Goal: Entertainment & Leisure: Consume media (video, audio)

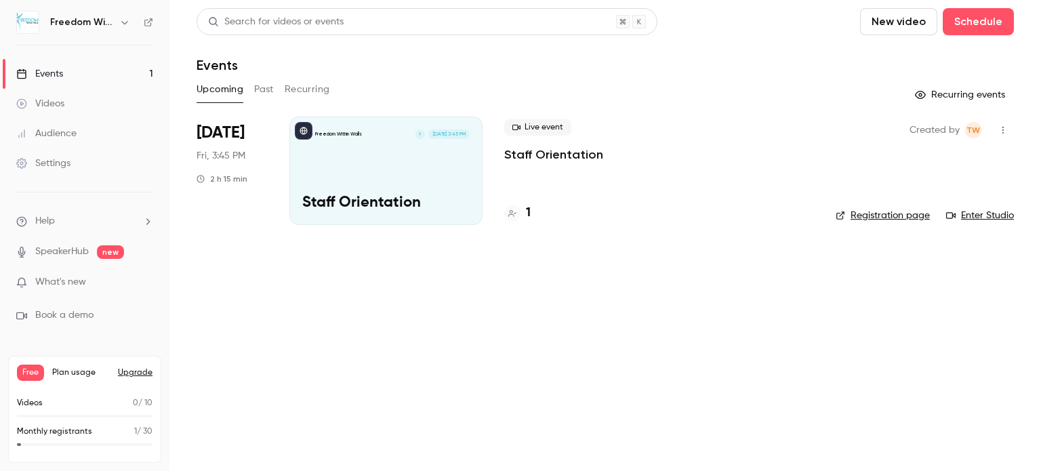
click at [58, 98] on div "Videos" at bounding box center [40, 104] width 48 height 14
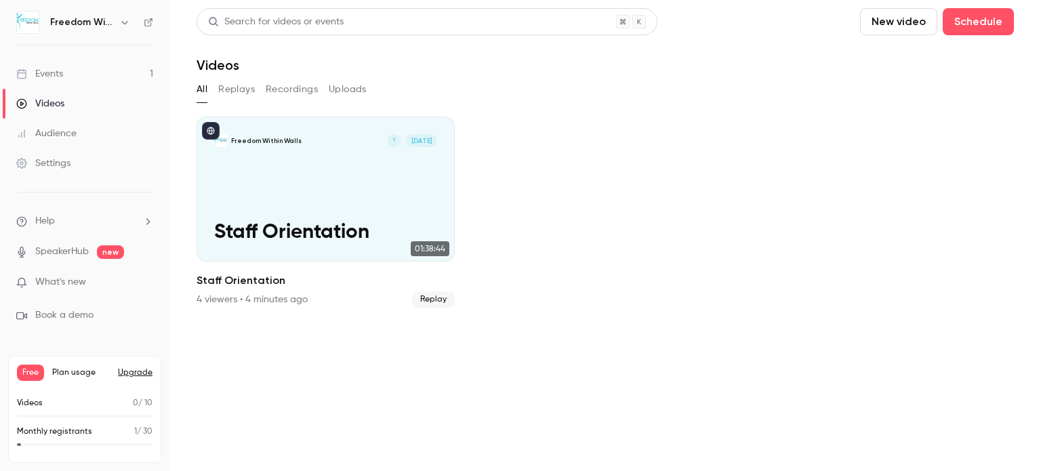
click at [66, 286] on span "What's new" at bounding box center [60, 282] width 51 height 14
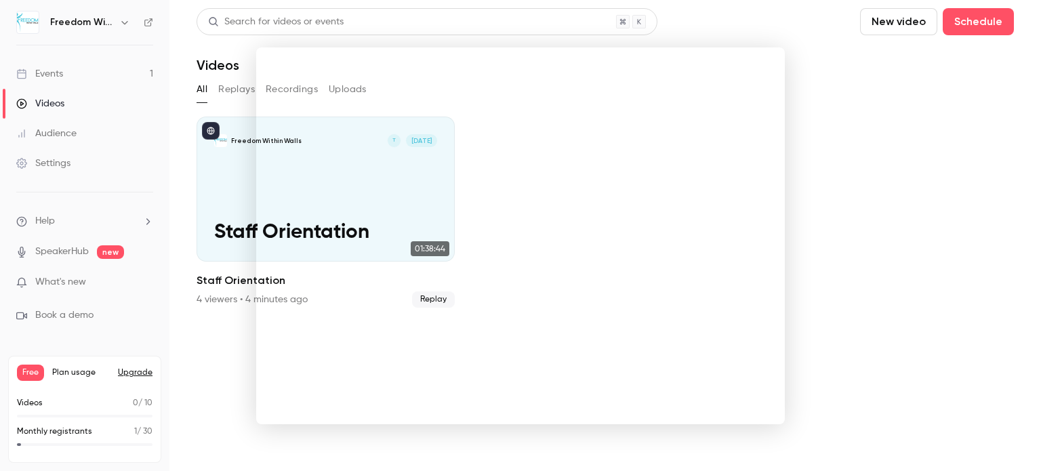
click at [841, 164] on div at bounding box center [520, 235] width 1041 height 471
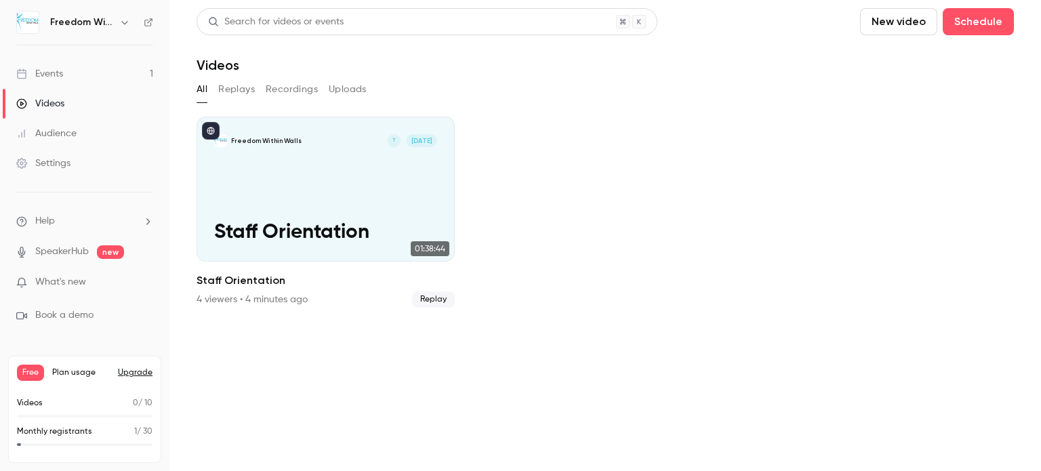
click at [626, 280] on ul "Freedom Within Walls T [DATE] Staff Orientation 01:38:44 Staff Orientation 4 vi…" at bounding box center [606, 212] width 818 height 191
